Goal: Communication & Community: Answer question/provide support

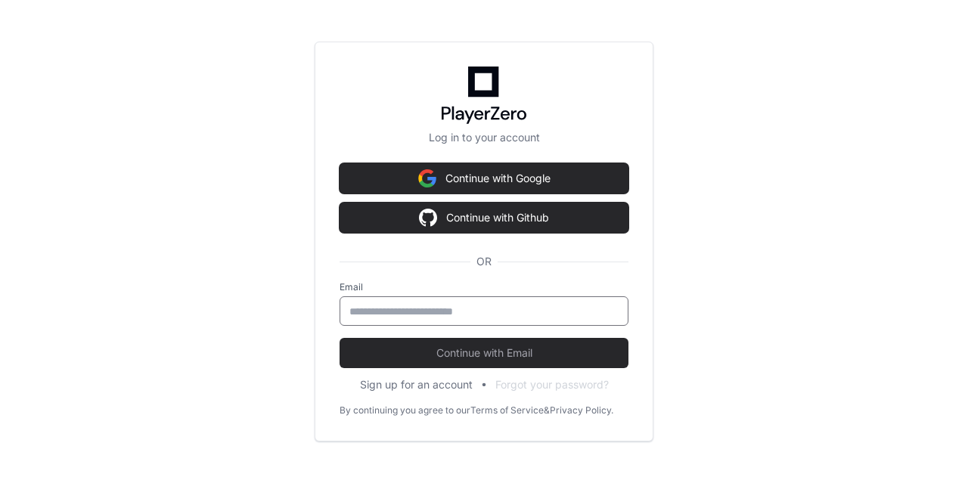
click at [414, 313] on input "email" at bounding box center [483, 311] width 269 height 15
type input "**********"
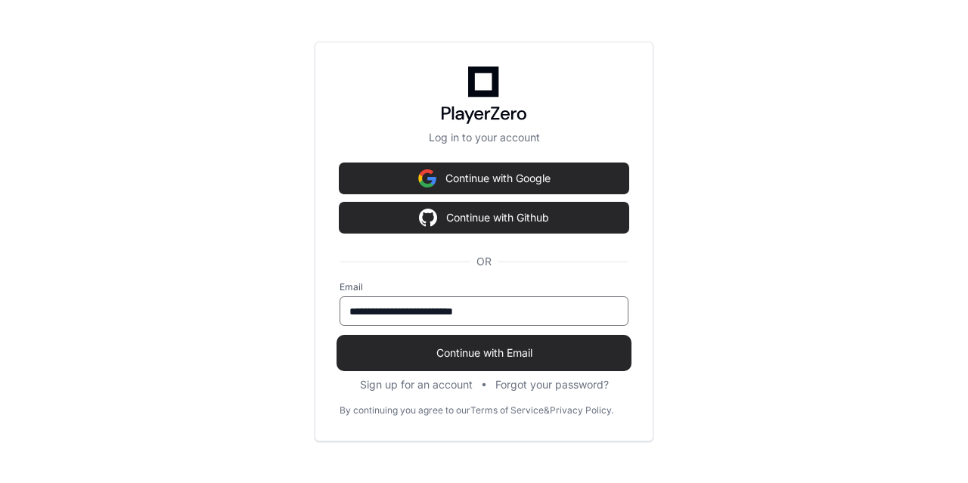
click at [471, 357] on span "Continue with Email" at bounding box center [483, 352] width 289 height 15
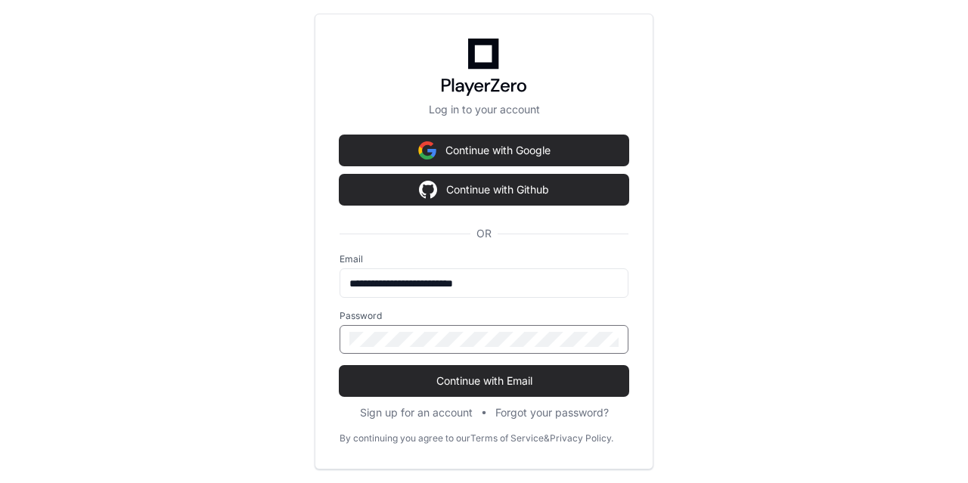
click at [339, 366] on button "Continue with Email" at bounding box center [483, 381] width 289 height 30
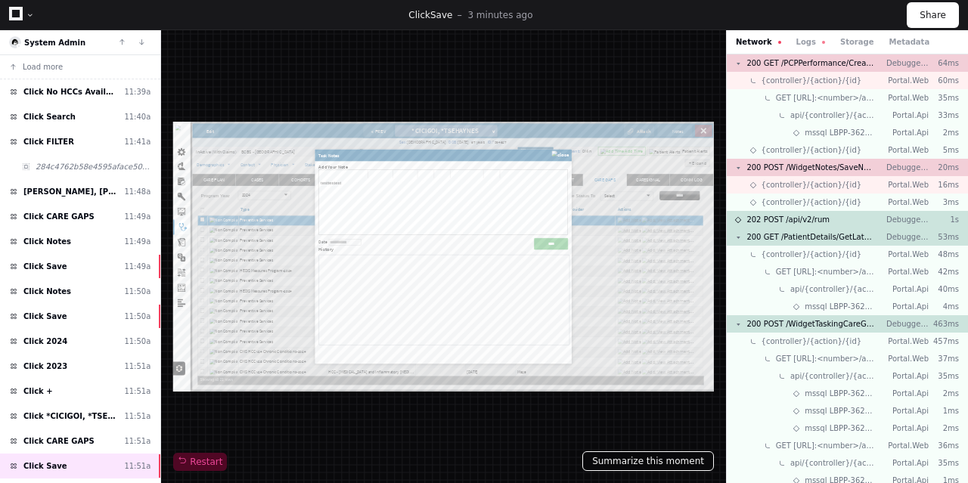
click at [637, 461] on button "Summarize this moment" at bounding box center [648, 461] width 132 height 20
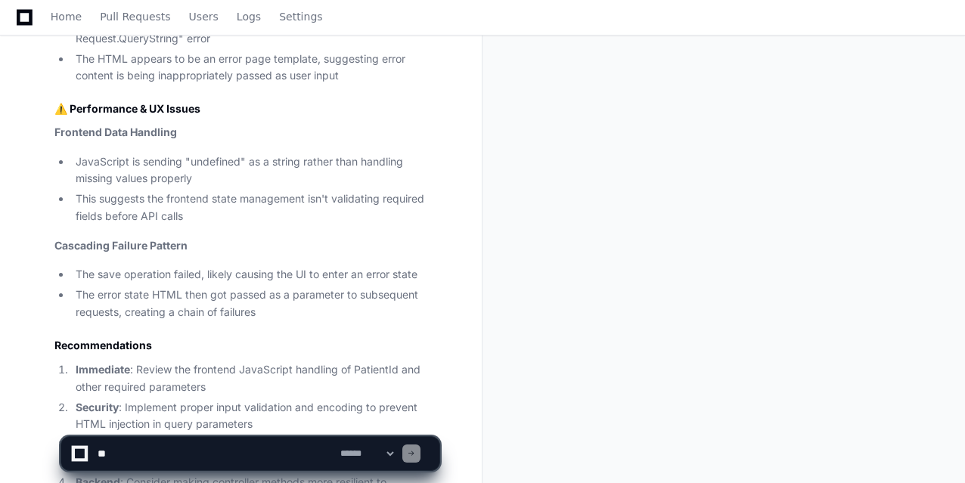
scroll to position [1166, 0]
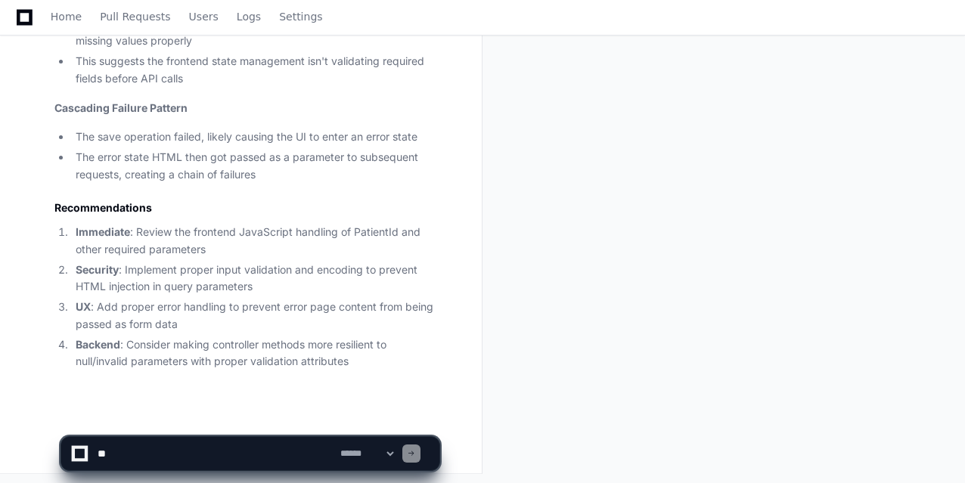
click at [111, 446] on textarea at bounding box center [215, 453] width 243 height 33
click at [128, 455] on textarea at bounding box center [215, 453] width 243 height 33
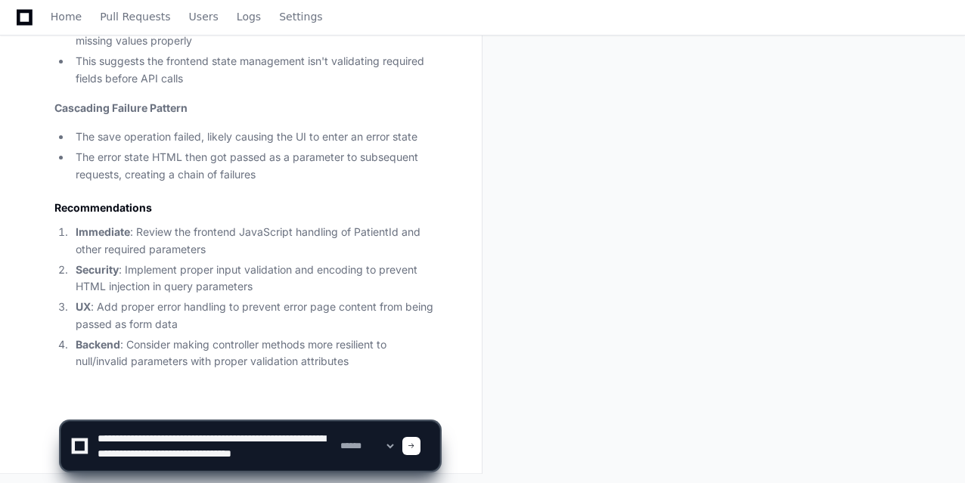
scroll to position [5, 0]
type textarea "**********"
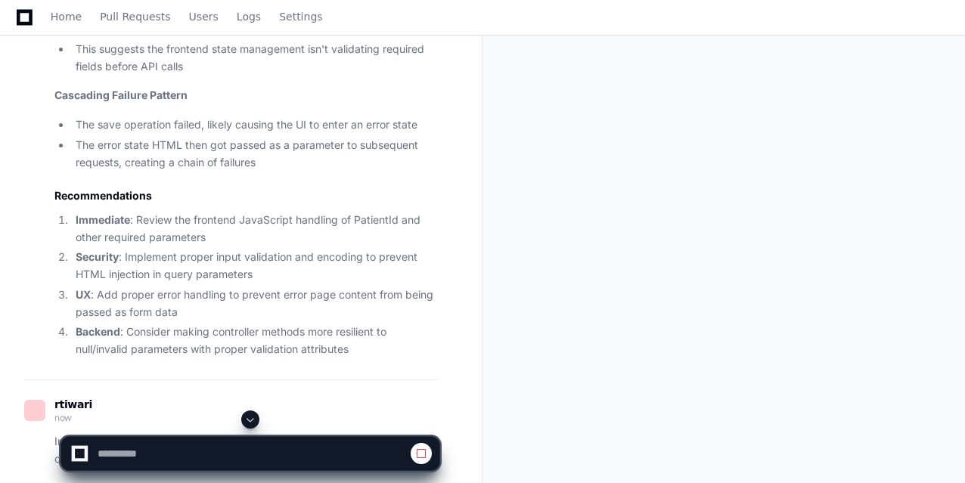
scroll to position [1190, 0]
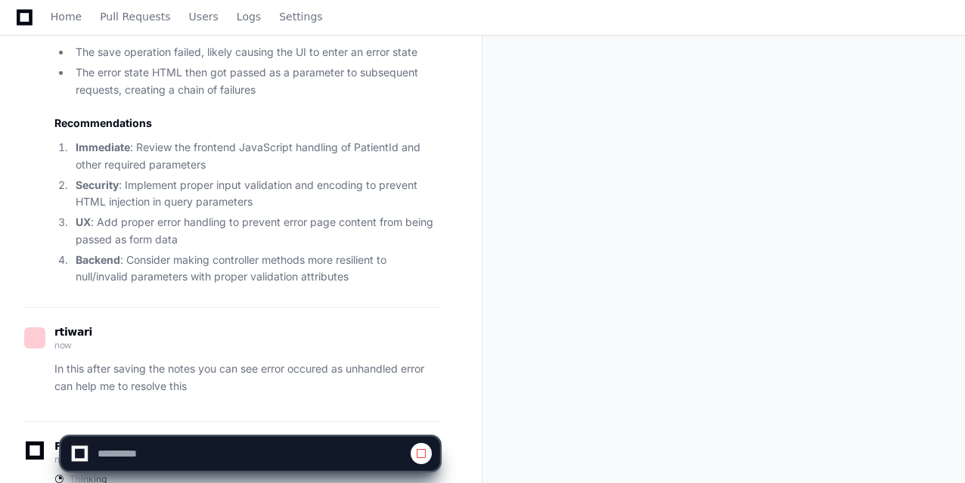
scroll to position [1368, 0]
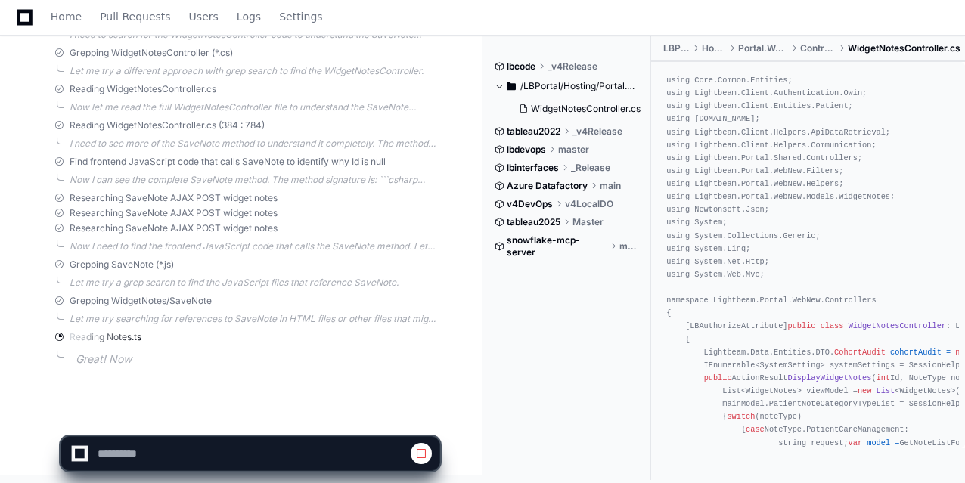
scroll to position [1904, 0]
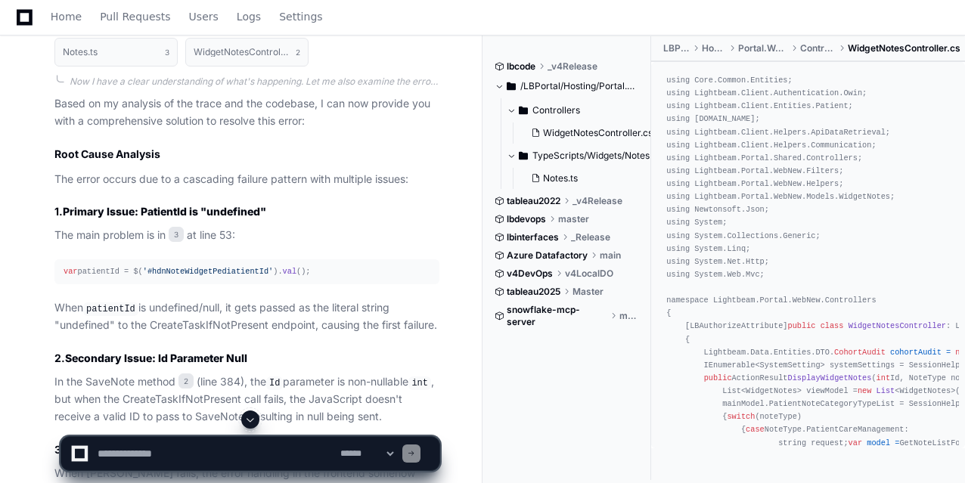
scroll to position [2357, 0]
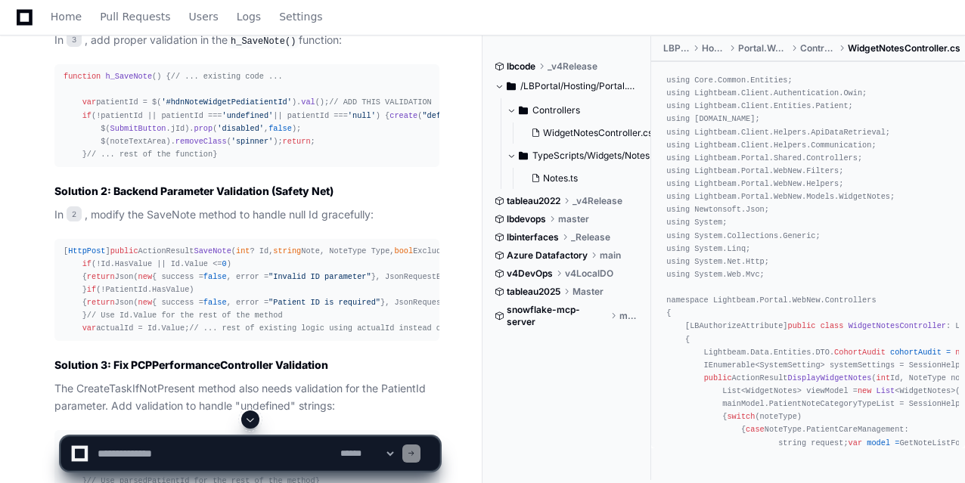
scroll to position [2901, 0]
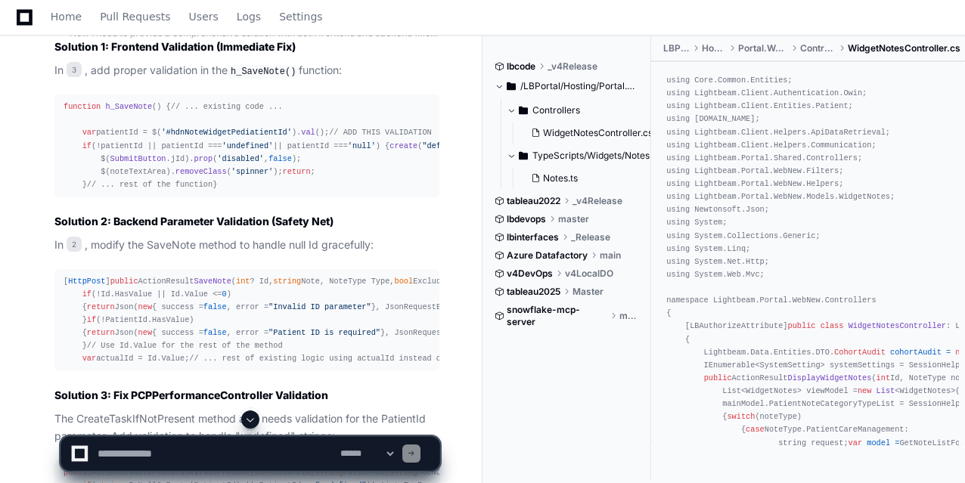
click at [109, 102] on span "h_SaveNote" at bounding box center [128, 106] width 47 height 9
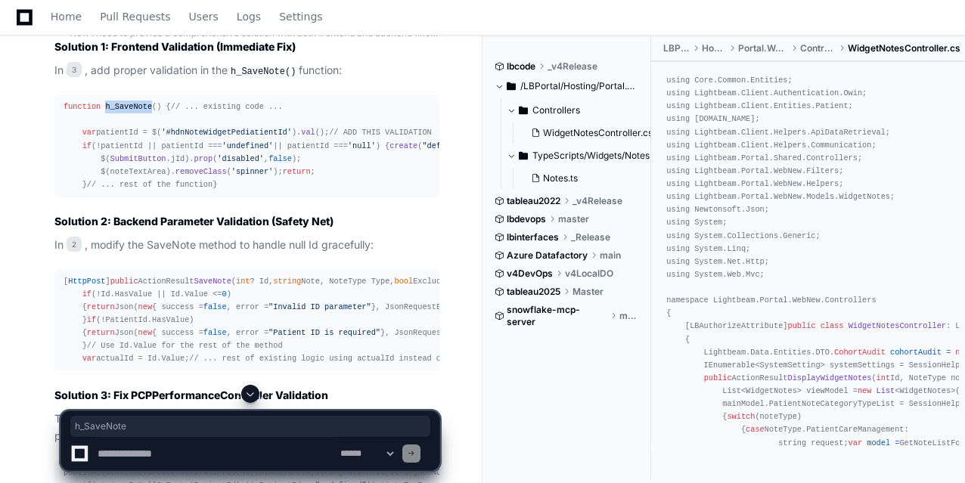
click at [109, 102] on span "h_SaveNote" at bounding box center [128, 106] width 47 height 9
copy span "h_SaveNote"
